Goal: Transaction & Acquisition: Book appointment/travel/reservation

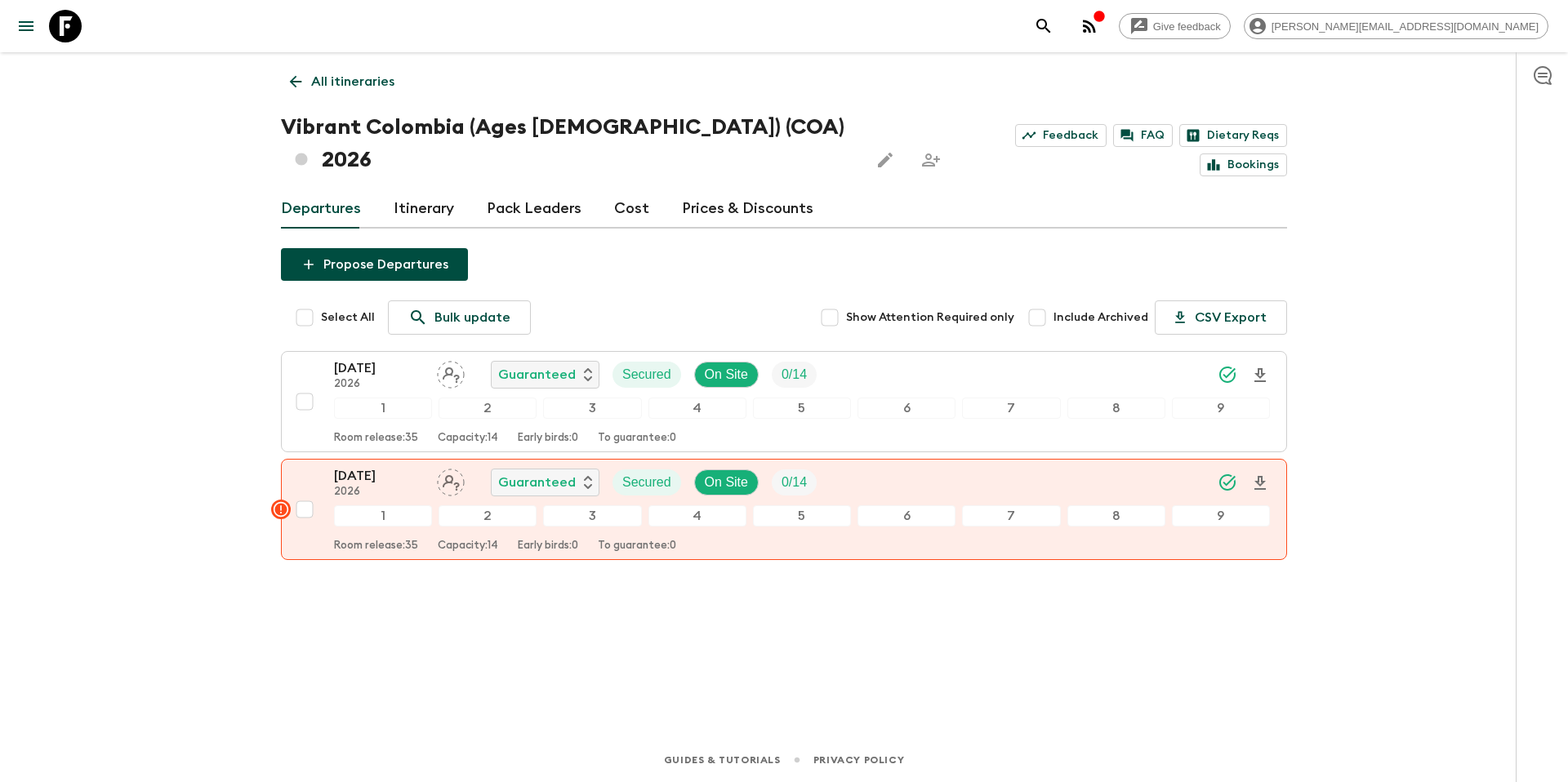
drag, startPoint x: 0, startPoint y: 0, endPoint x: 393, endPoint y: 89, distance: 403.0
click at [401, 87] on link "All itineraries" at bounding box center [342, 82] width 122 height 33
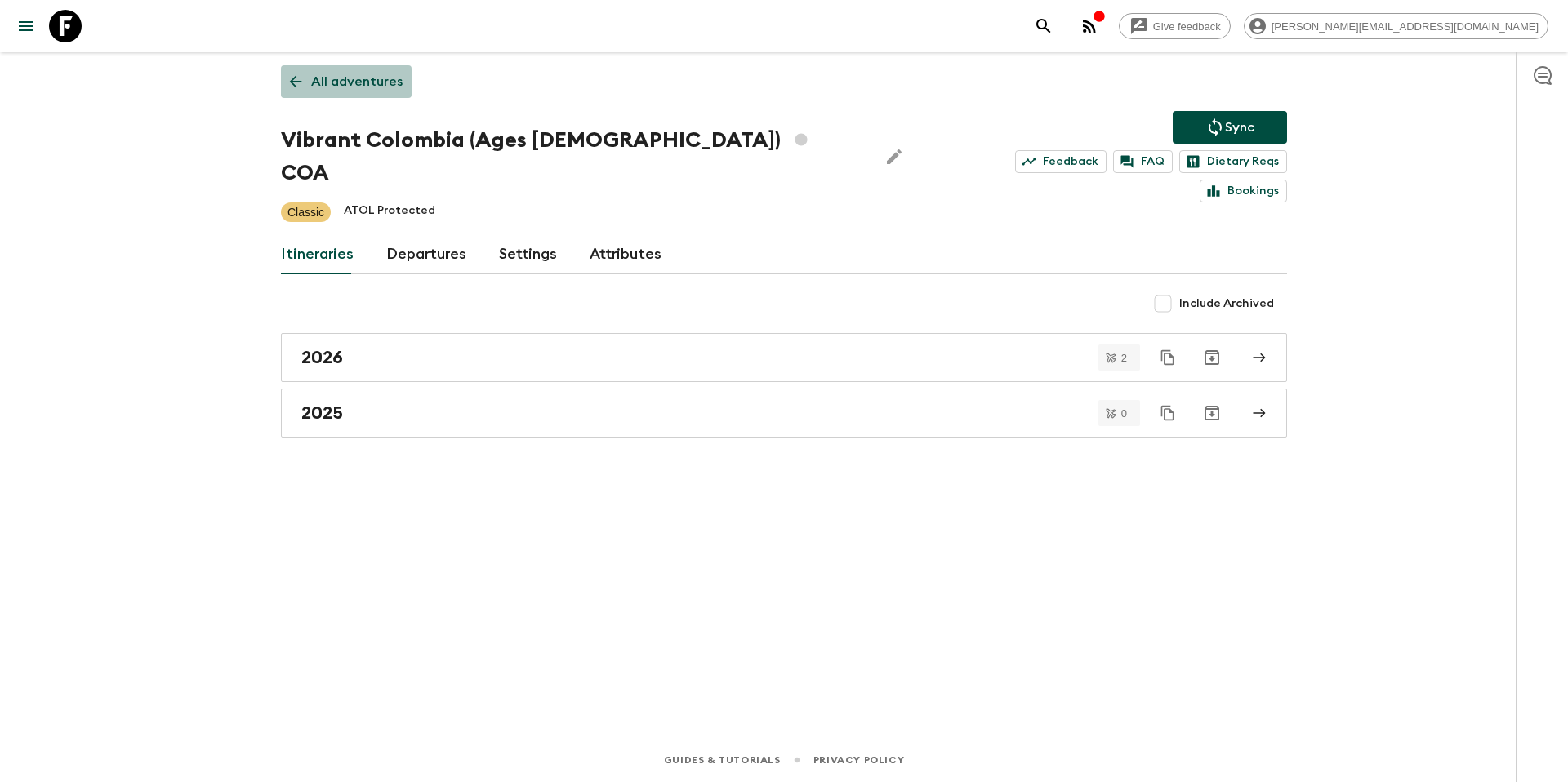
click at [355, 85] on p "All adventures" at bounding box center [357, 82] width 91 height 20
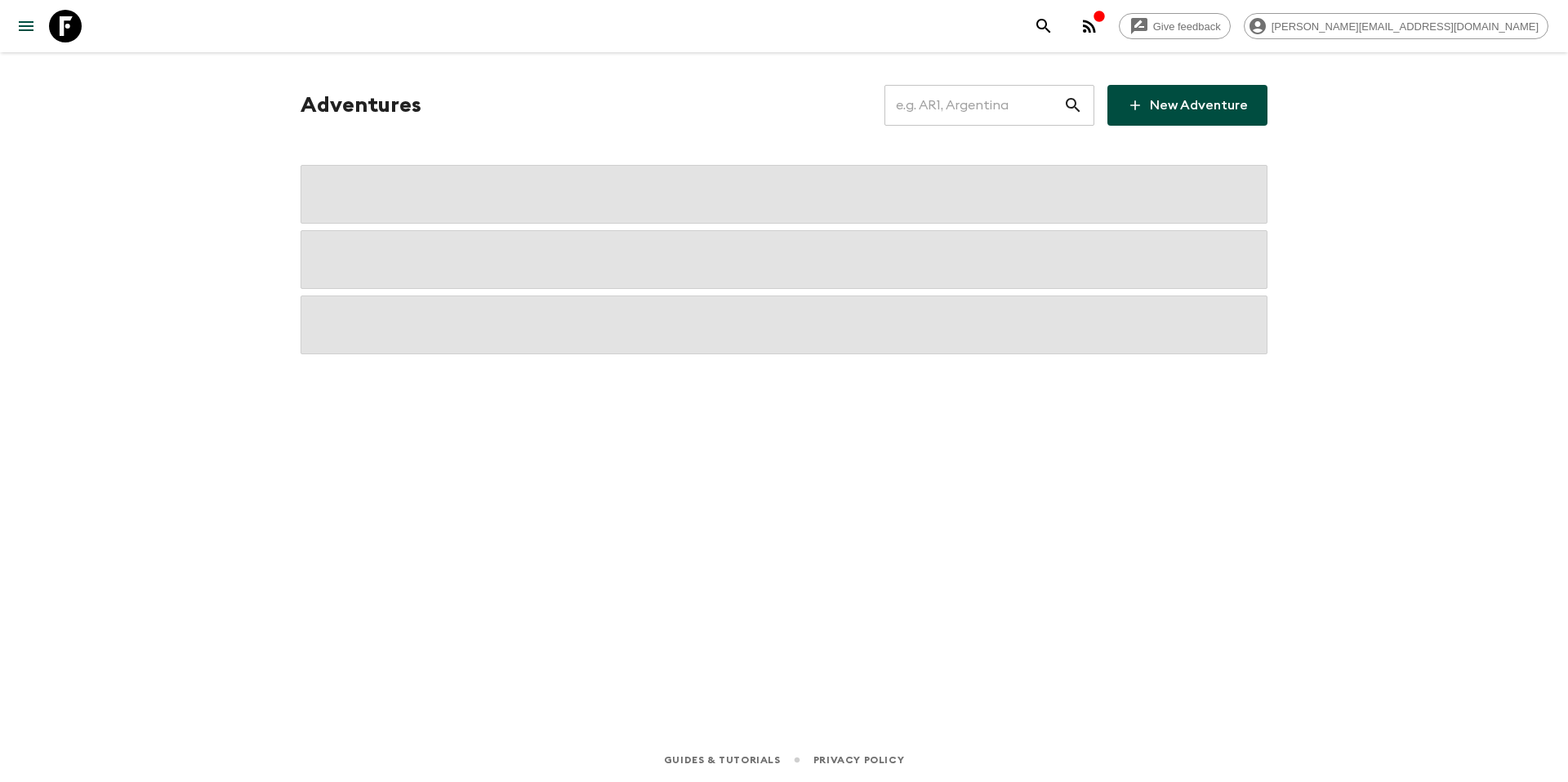
click at [993, 105] on input "text" at bounding box center [974, 105] width 179 height 46
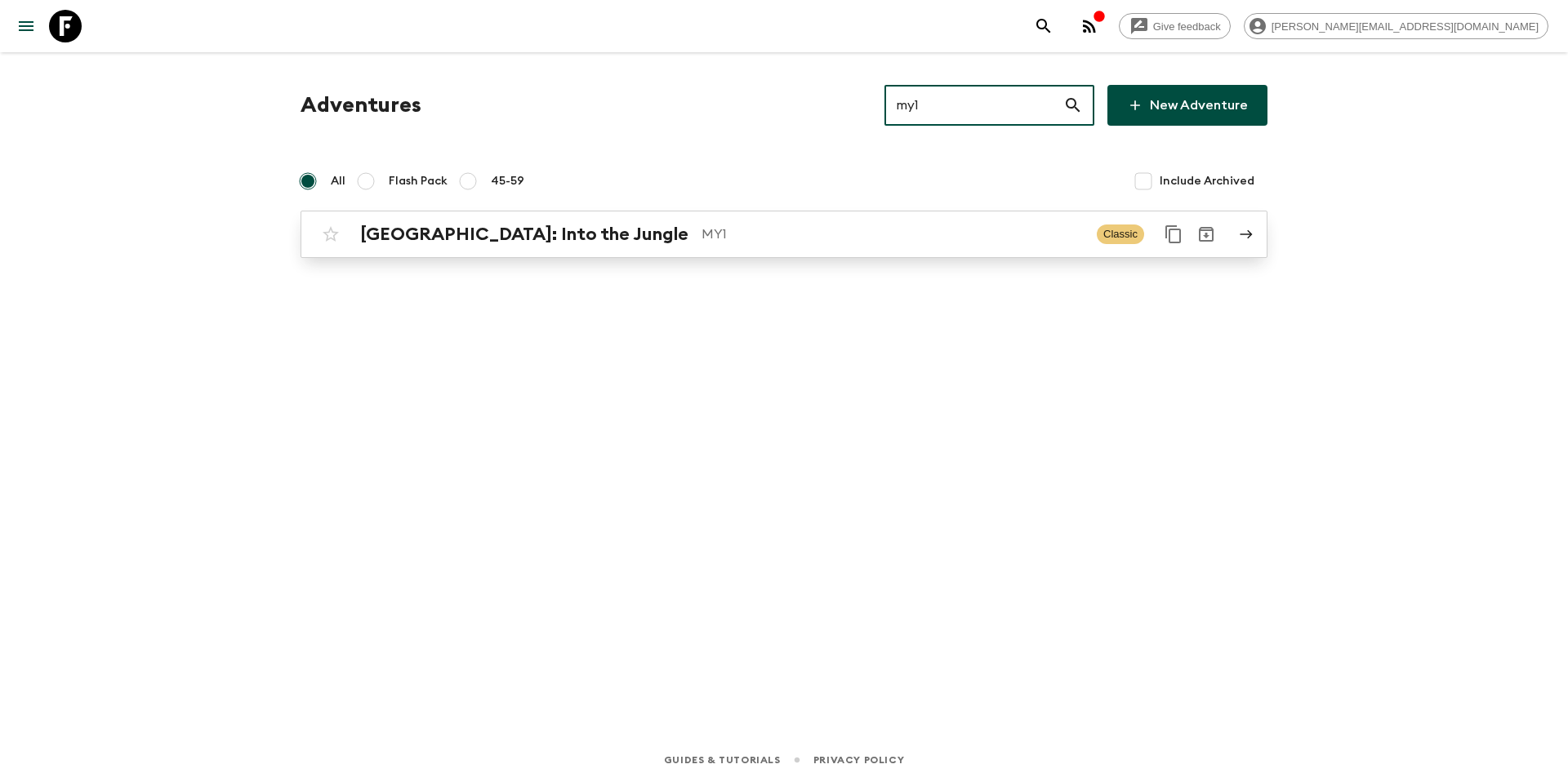
type input "my1"
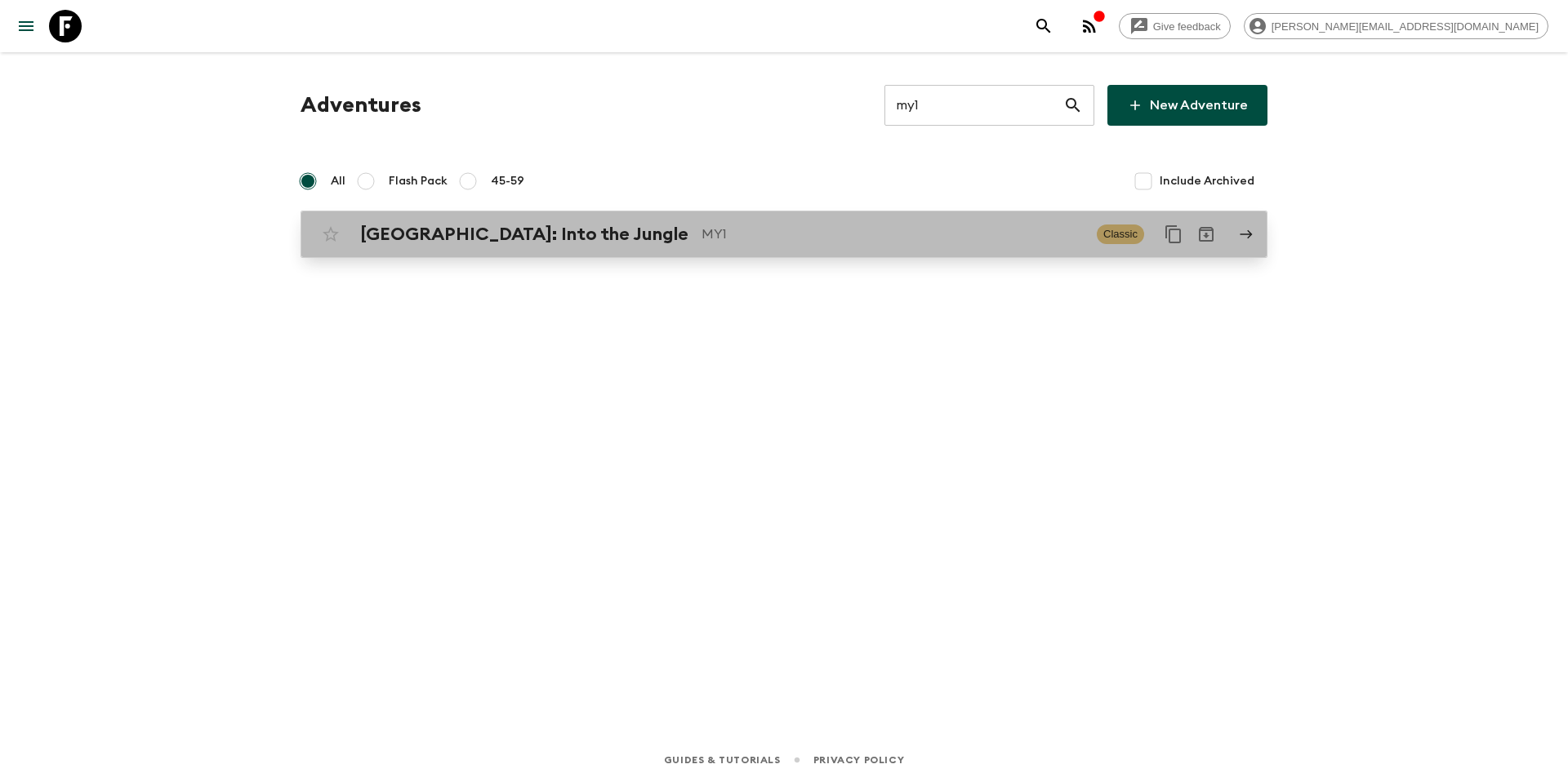
click at [860, 229] on p "MY1" at bounding box center [892, 234] width 383 height 20
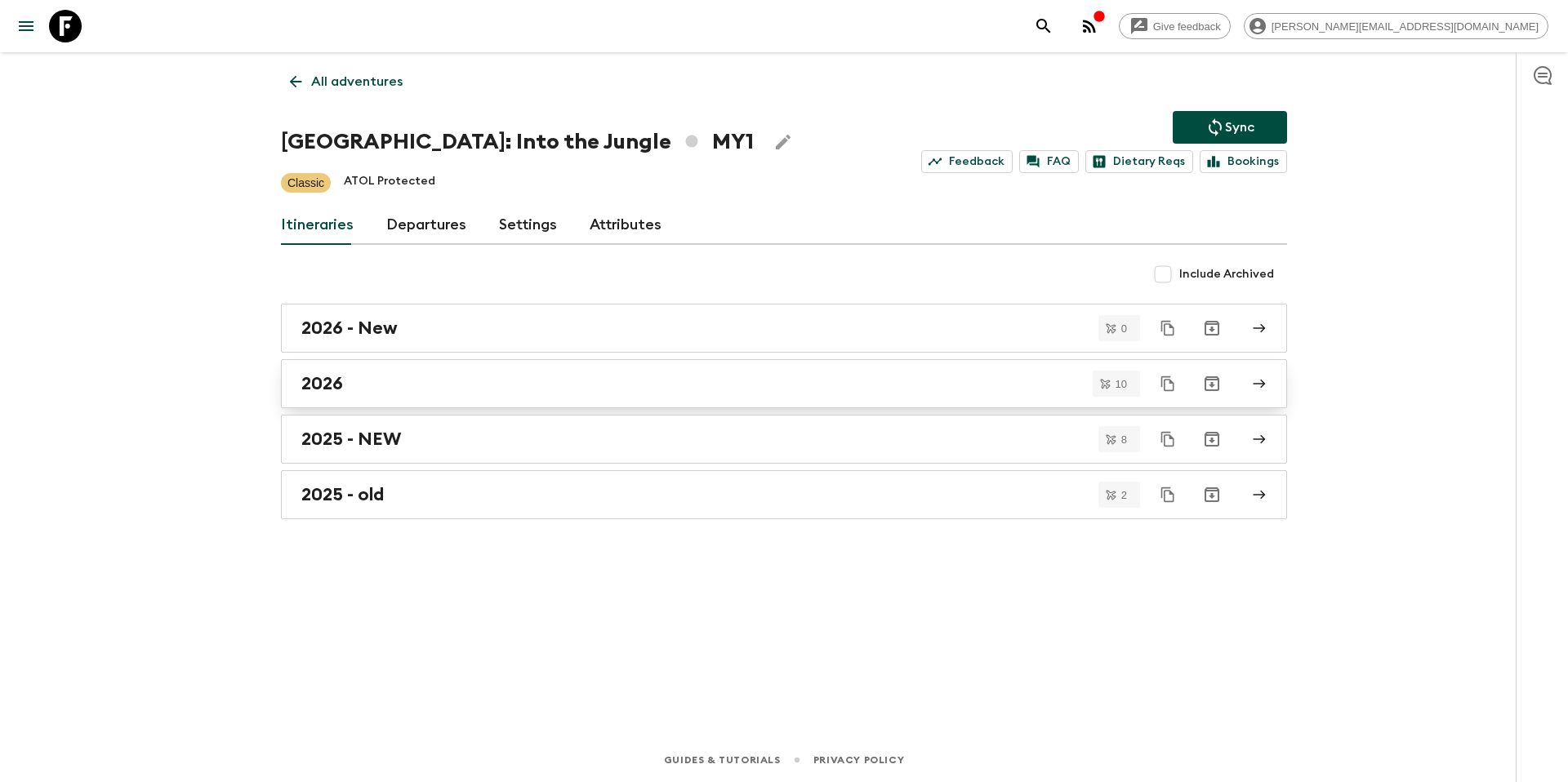
click at [475, 391] on div "2026" at bounding box center [768, 383] width 934 height 21
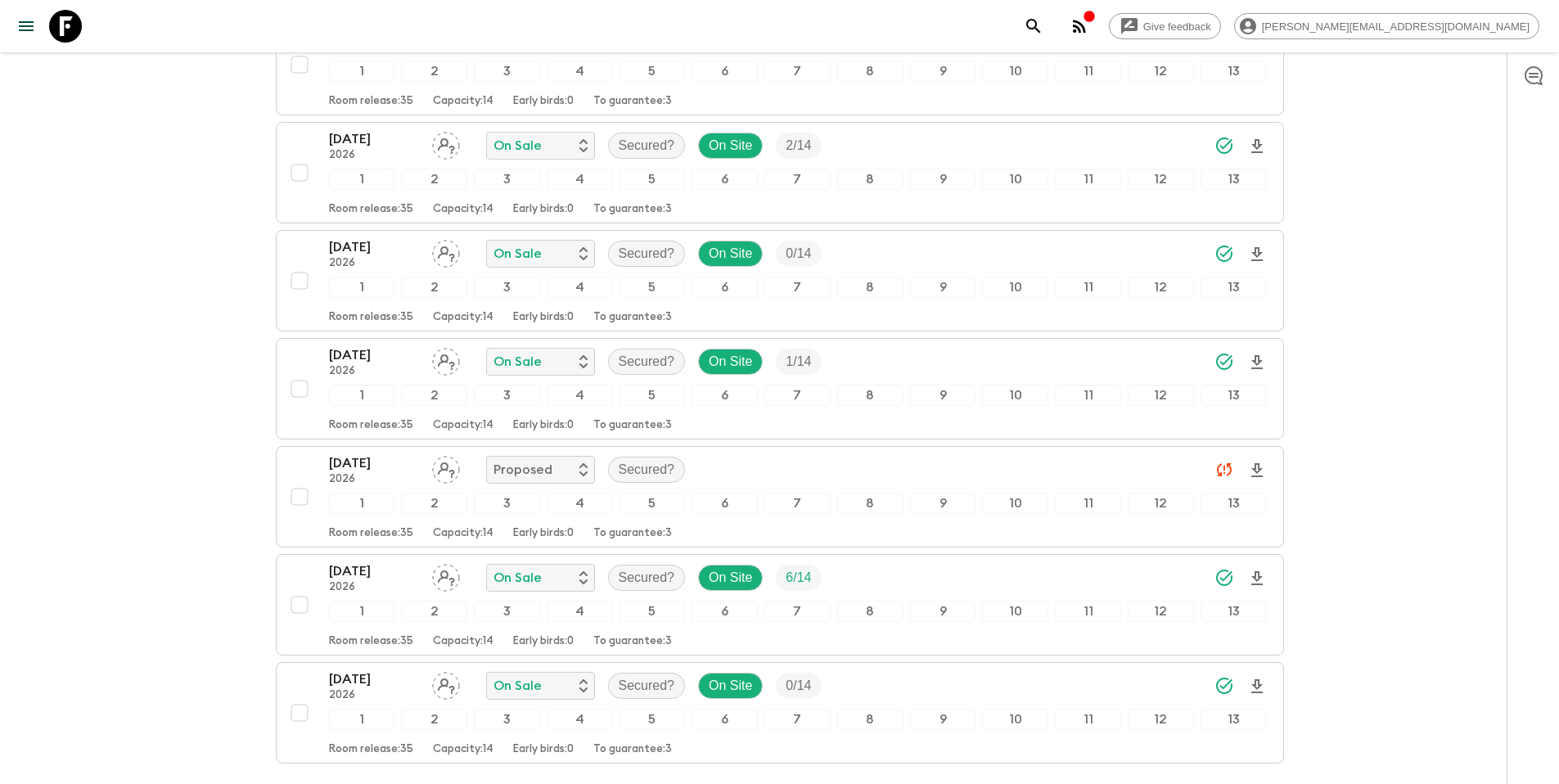
scroll to position [758, 0]
